Goal: Transaction & Acquisition: Register for event/course

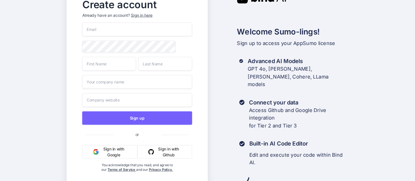
click at [118, 150] on button "Sign in with Google" at bounding box center [109, 151] width 55 height 13
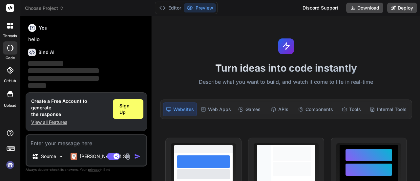
type textarea "x"
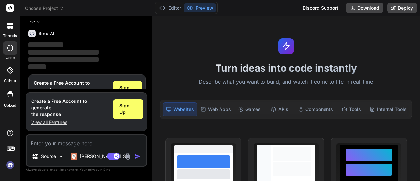
scroll to position [22, 0]
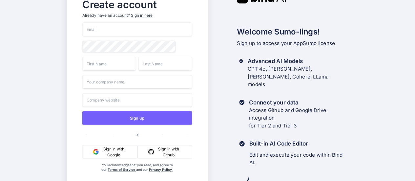
click at [106, 155] on button "Sign in with Google" at bounding box center [109, 151] width 55 height 13
click at [123, 33] on input "email" at bounding box center [137, 30] width 110 height 14
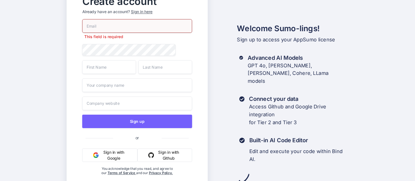
click at [127, 20] on input "email" at bounding box center [137, 26] width 110 height 14
paste input "dhadingathito.12@gmail.com"
type input "dhadingathito.12@gmail.com"
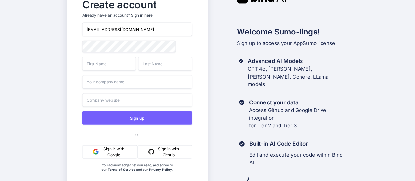
click at [107, 65] on input "text" at bounding box center [109, 64] width 54 height 14
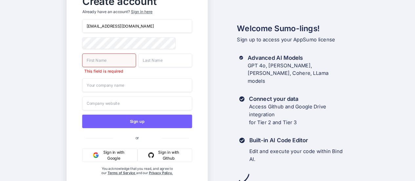
click at [99, 58] on input "text" at bounding box center [109, 61] width 54 height 14
type input "Keshab"
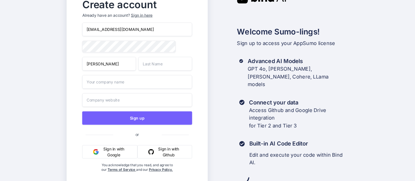
click at [158, 58] on div "dhadingathito.12@gmail.com Keshab Sign up or Sign in with Google Sign in with G…" at bounding box center [137, 104] width 110 height 163
type input "Amgain"
type input "Keshab"
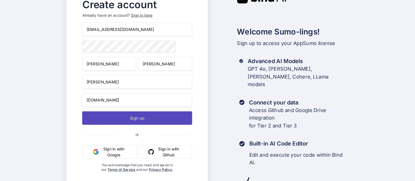
type input "keshabamgain.com.np"
click at [142, 119] on button "Sign up" at bounding box center [137, 117] width 110 height 13
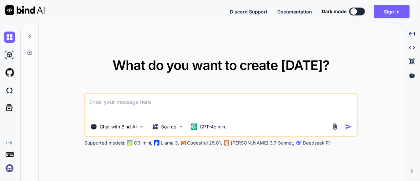
type textarea "x"
click at [385, 11] on button "Sign in" at bounding box center [391, 11] width 35 height 13
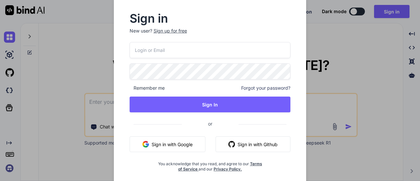
click at [162, 141] on button "Sign in with Google" at bounding box center [168, 144] width 76 height 16
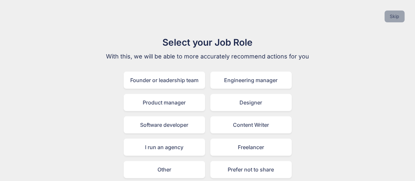
click at [395, 15] on button "Skip" at bounding box center [395, 17] width 20 height 12
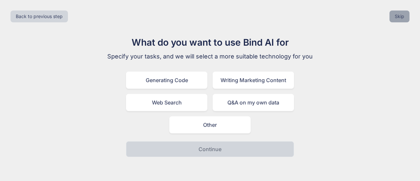
click at [395, 15] on button "Skip" at bounding box center [400, 17] width 20 height 12
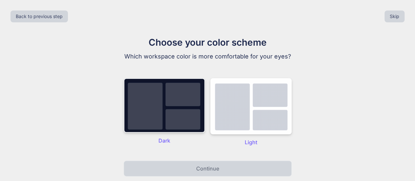
click at [151, 110] on img at bounding box center [164, 105] width 81 height 55
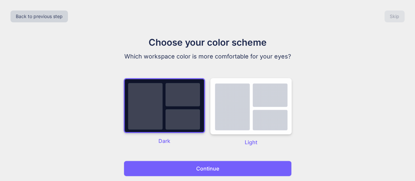
click at [238, 166] on button "Continue" at bounding box center [208, 169] width 168 height 16
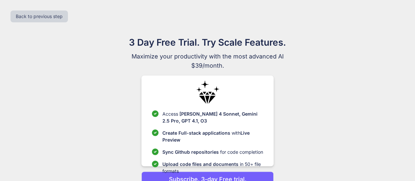
click at [238, 166] on p "Upload code files and documents in 50+ file formats" at bounding box center [213, 168] width 101 height 14
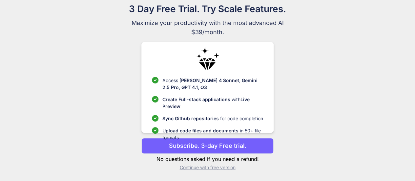
click at [203, 169] on p "Continue with free version" at bounding box center [208, 167] width 132 height 7
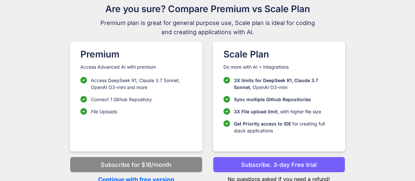
scroll to position [36, 0]
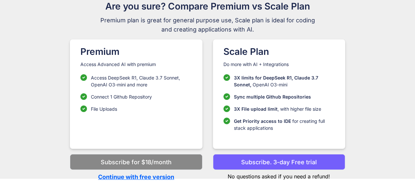
click at [137, 176] on p "Continue with free version" at bounding box center [136, 176] width 132 height 9
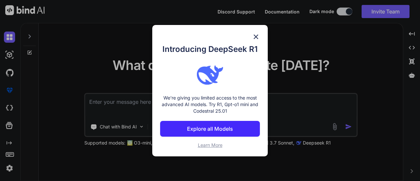
click at [256, 35] on img at bounding box center [256, 37] width 8 height 8
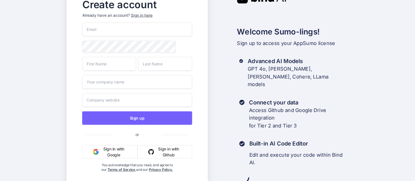
click at [119, 151] on button "Sign in with Google" at bounding box center [109, 151] width 55 height 13
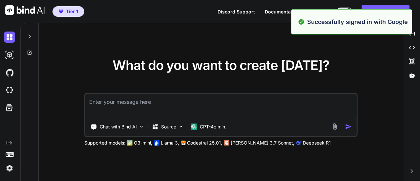
click at [366, 59] on div "What do you want to create [DATE]? Chat with Bind AI Source GPT-4o min.. Suppor…" at bounding box center [221, 102] width 364 height 158
